Goal: Information Seeking & Learning: Learn about a topic

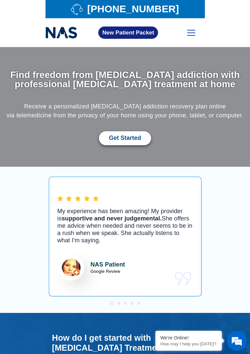
click at [189, 35] on span at bounding box center [191, 35] width 8 height 1
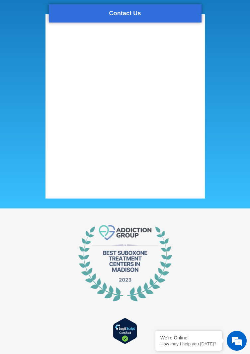
scroll to position [3677, 0]
